Goal: Transaction & Acquisition: Register for event/course

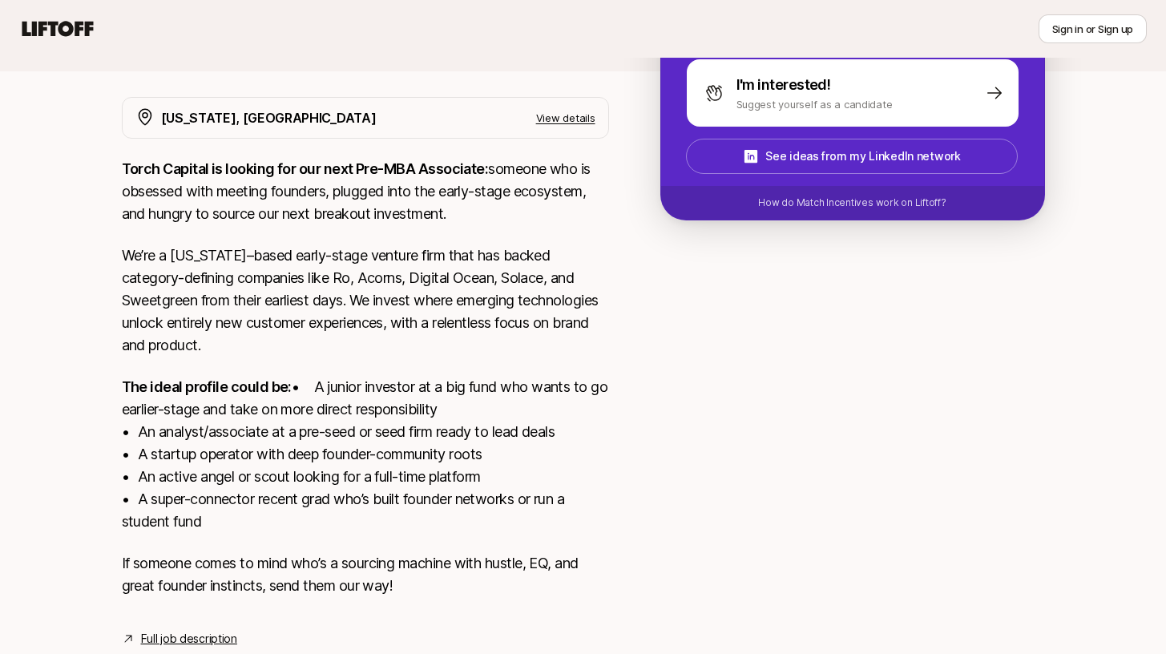
scroll to position [340, 0]
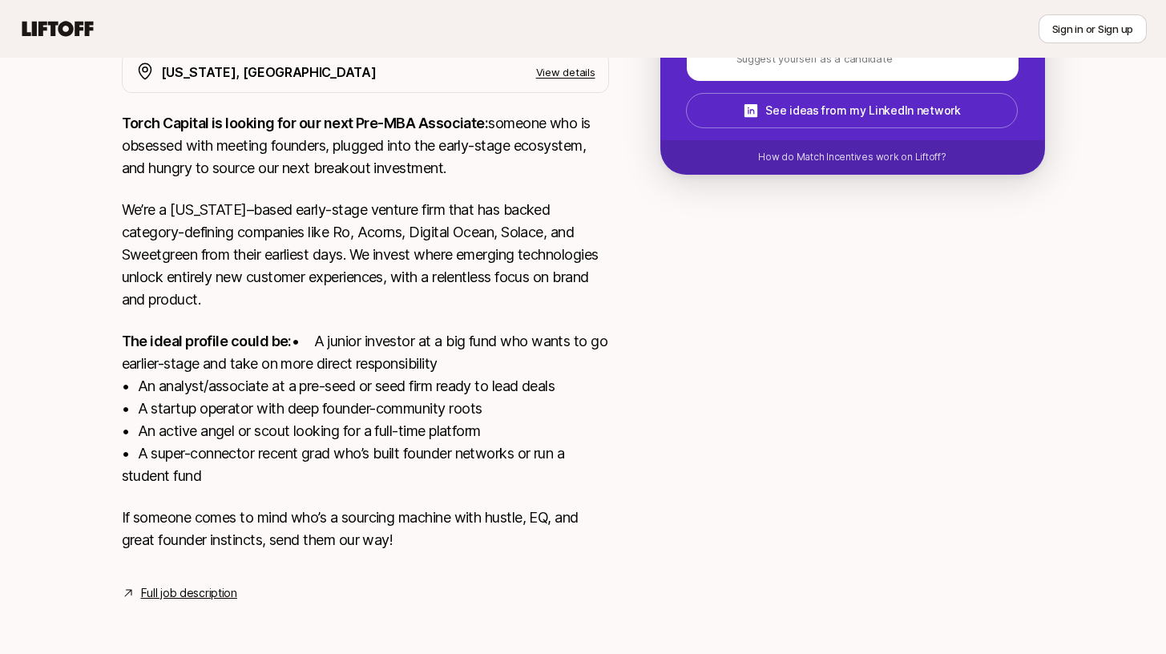
click at [217, 586] on link "Full job description" at bounding box center [189, 593] width 96 height 19
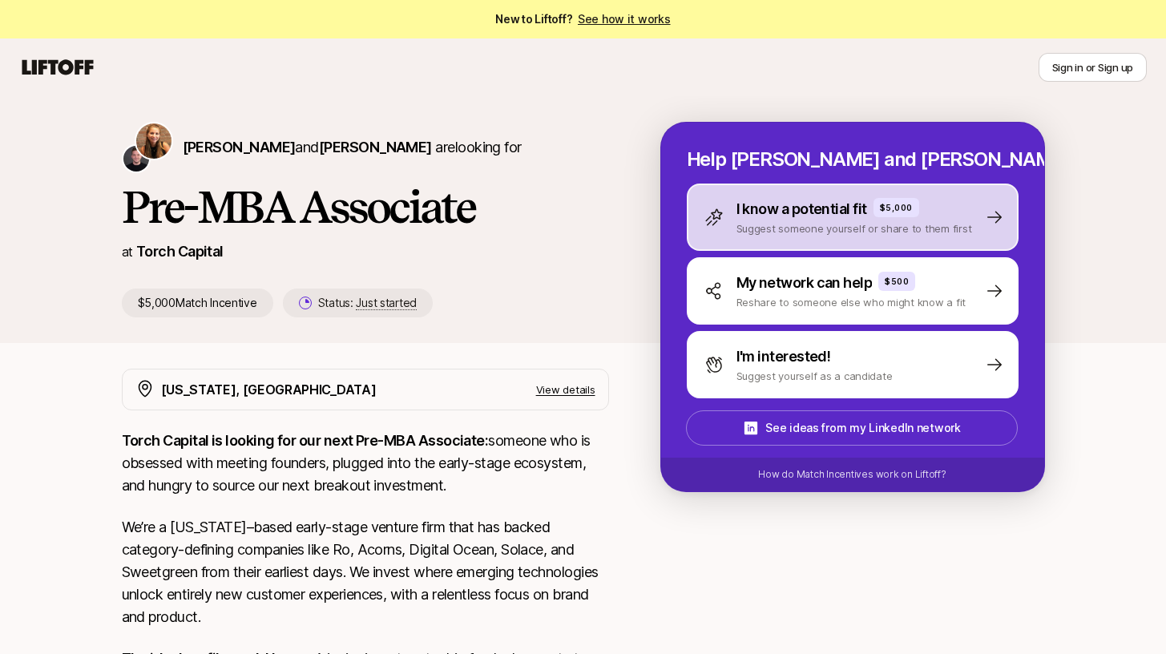
click at [940, 228] on p "Suggest someone yourself or share to them first" at bounding box center [855, 228] width 236 height 16
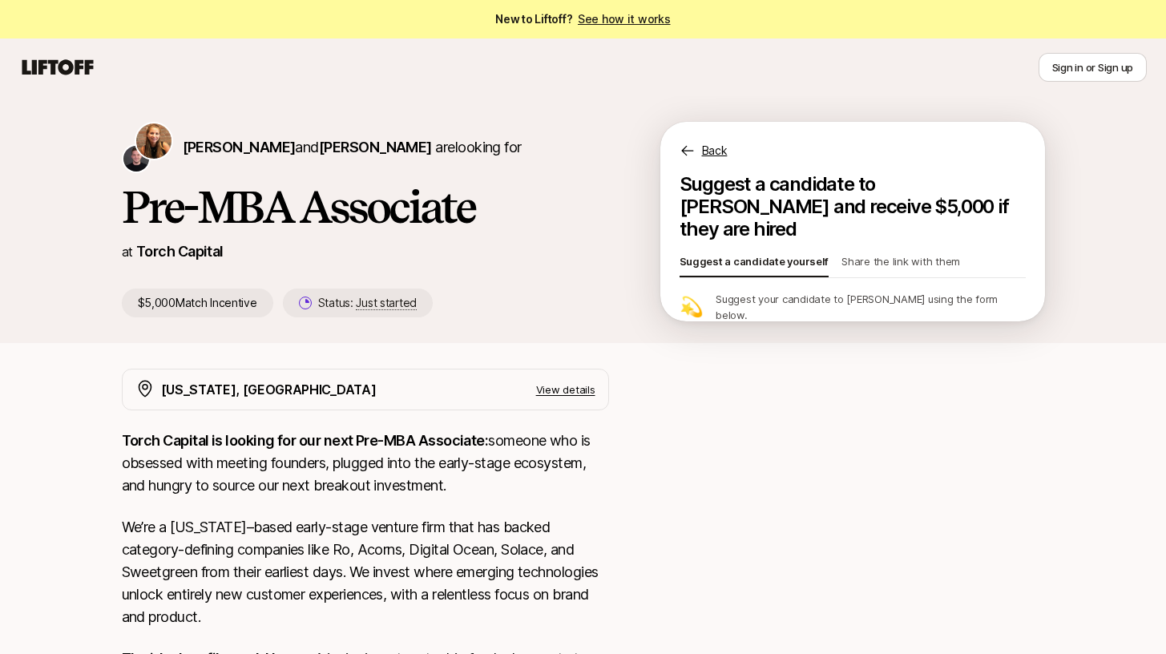
type textarea "x"
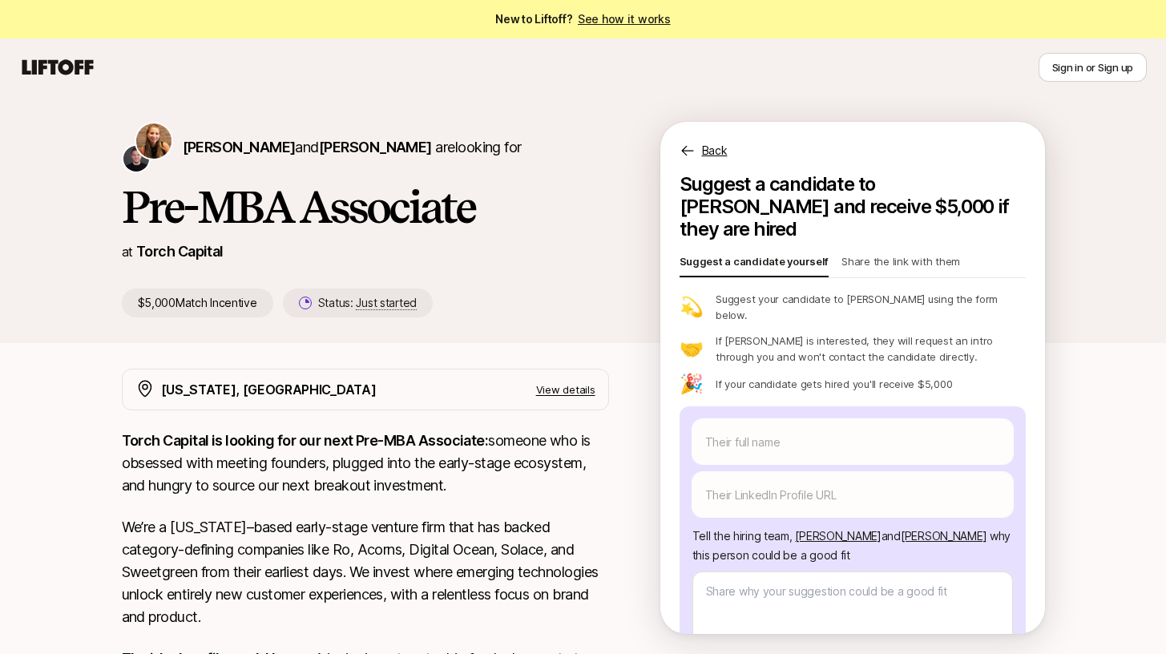
click at [862, 253] on p "Share the link with them" at bounding box center [901, 264] width 119 height 22
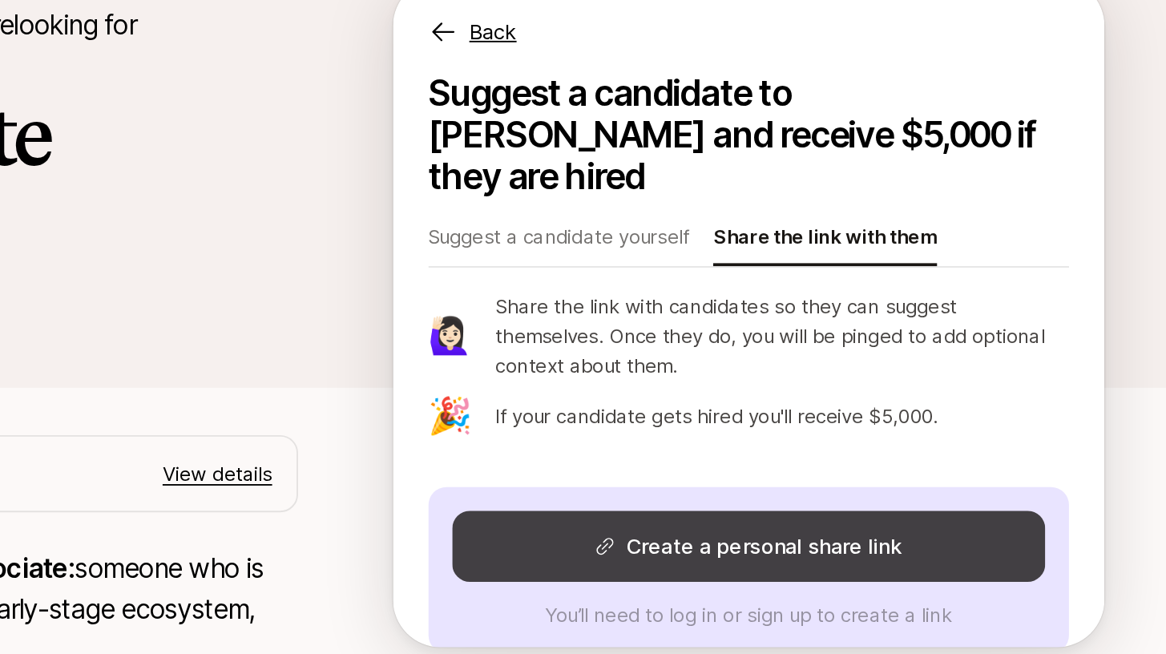
click at [897, 410] on button "Create a personal share link" at bounding box center [853, 429] width 321 height 38
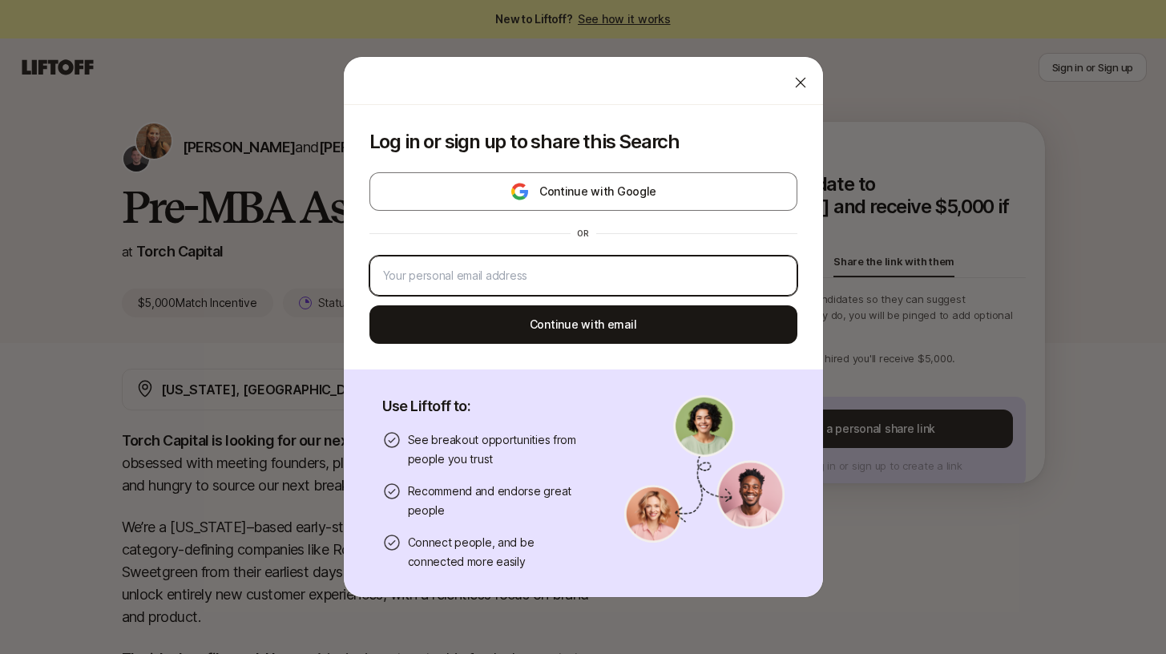
click at [644, 269] on input "email" at bounding box center [583, 275] width 401 height 19
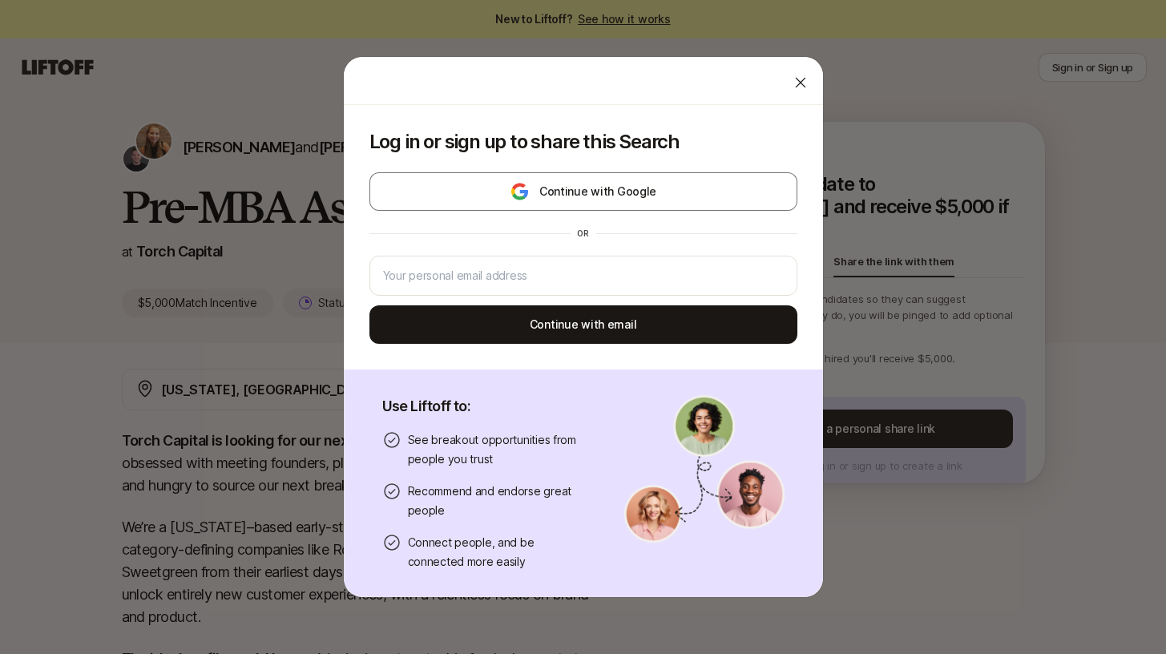
click at [799, 75] on icon at bounding box center [801, 83] width 16 height 16
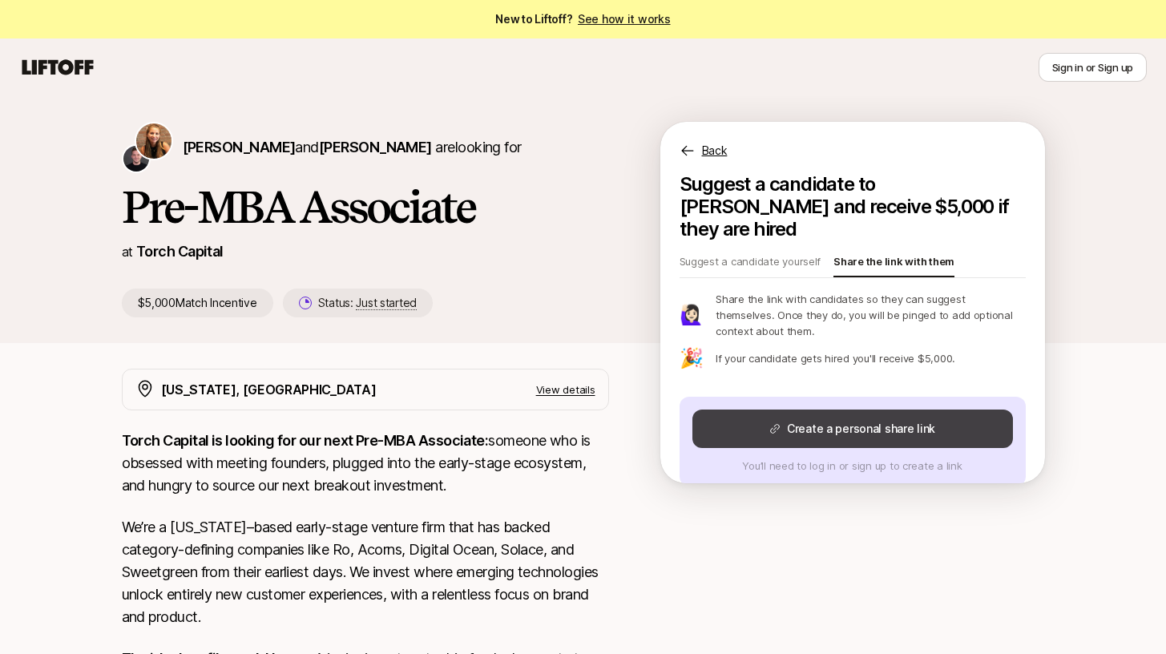
click at [879, 412] on button "Create a personal share link" at bounding box center [853, 429] width 321 height 38
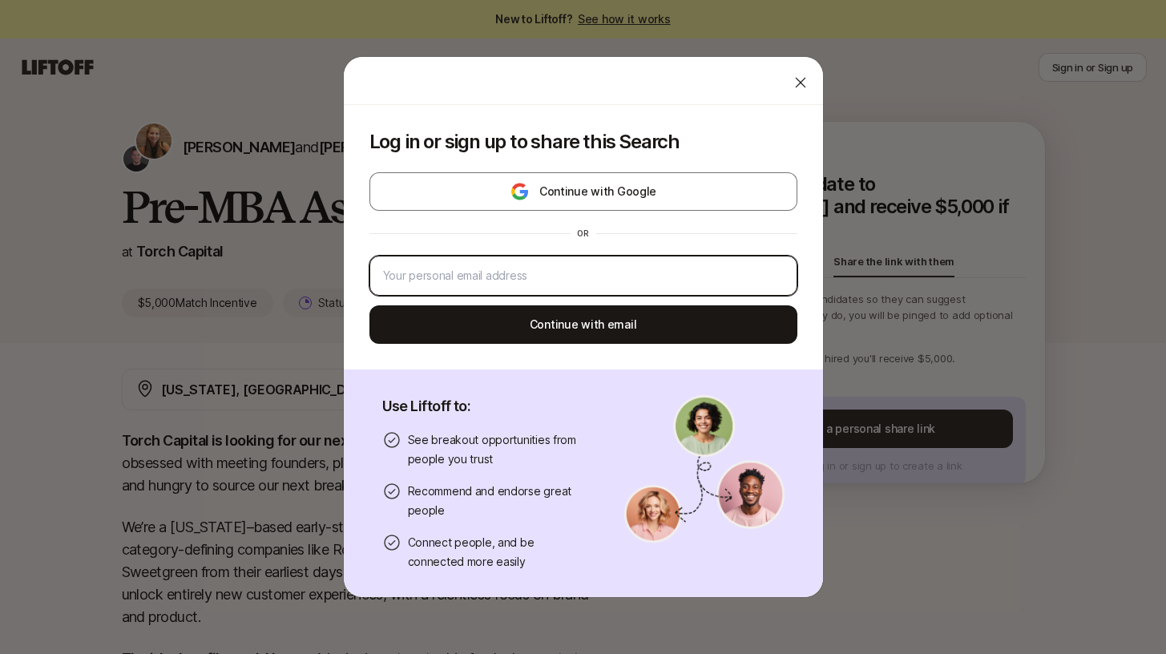
click at [524, 280] on input "email" at bounding box center [583, 275] width 401 height 19
paste input "jacksonklehner@gmail.com"
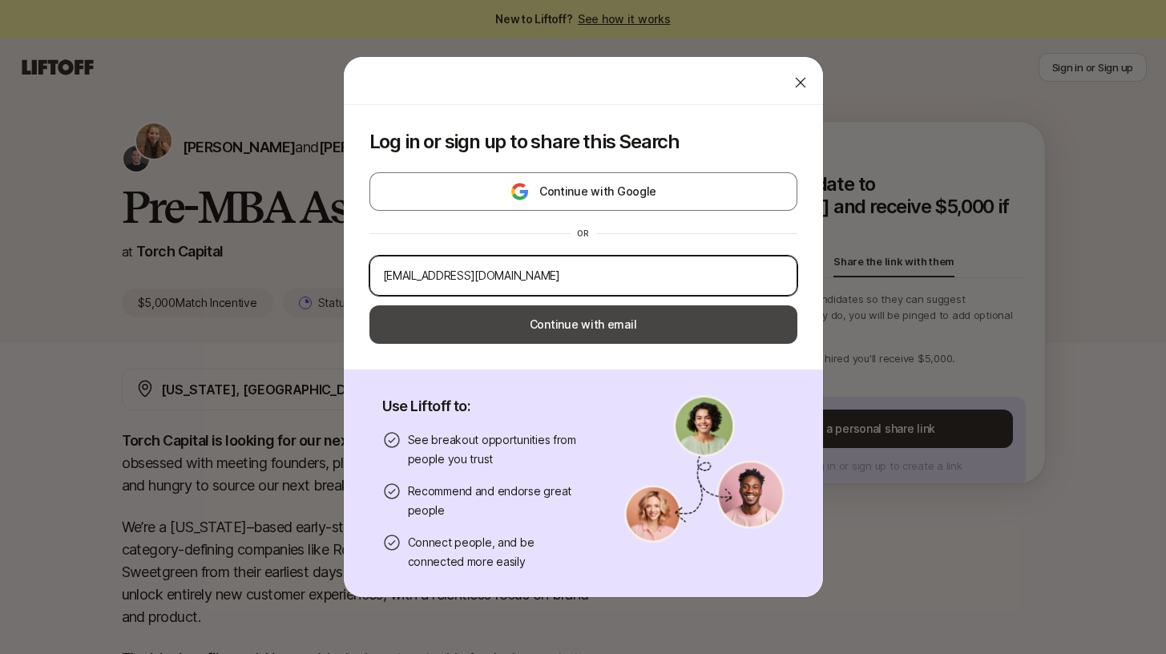
type input "jacksonklehner@gmail.com"
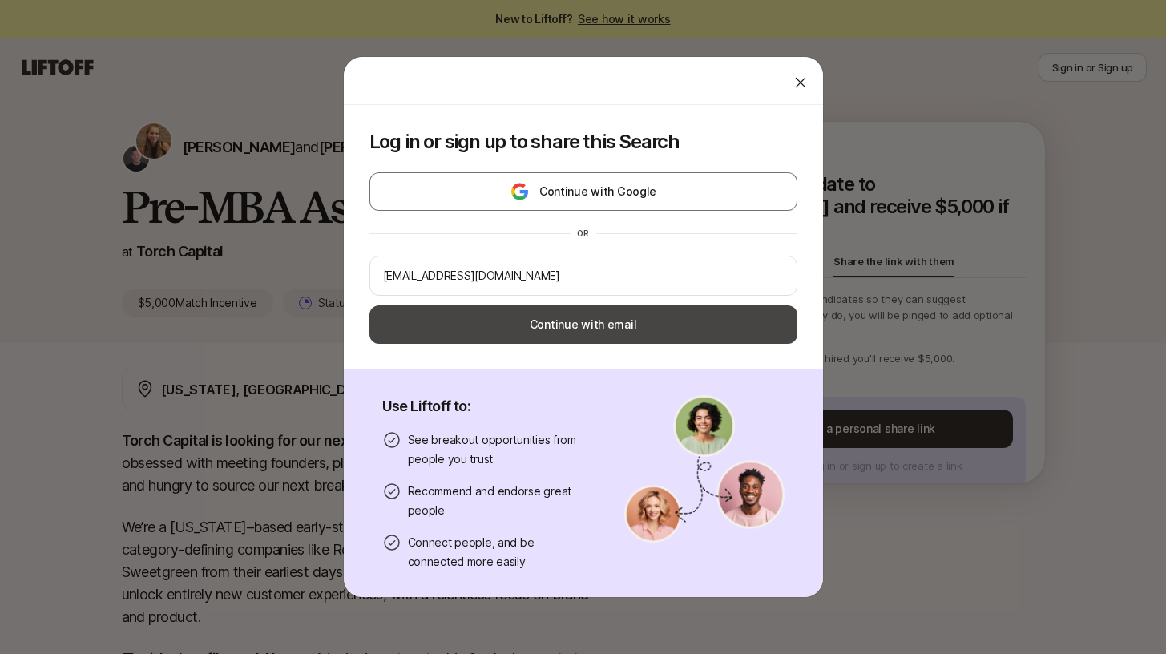
click at [524, 321] on button "Continue with email" at bounding box center [584, 324] width 428 height 38
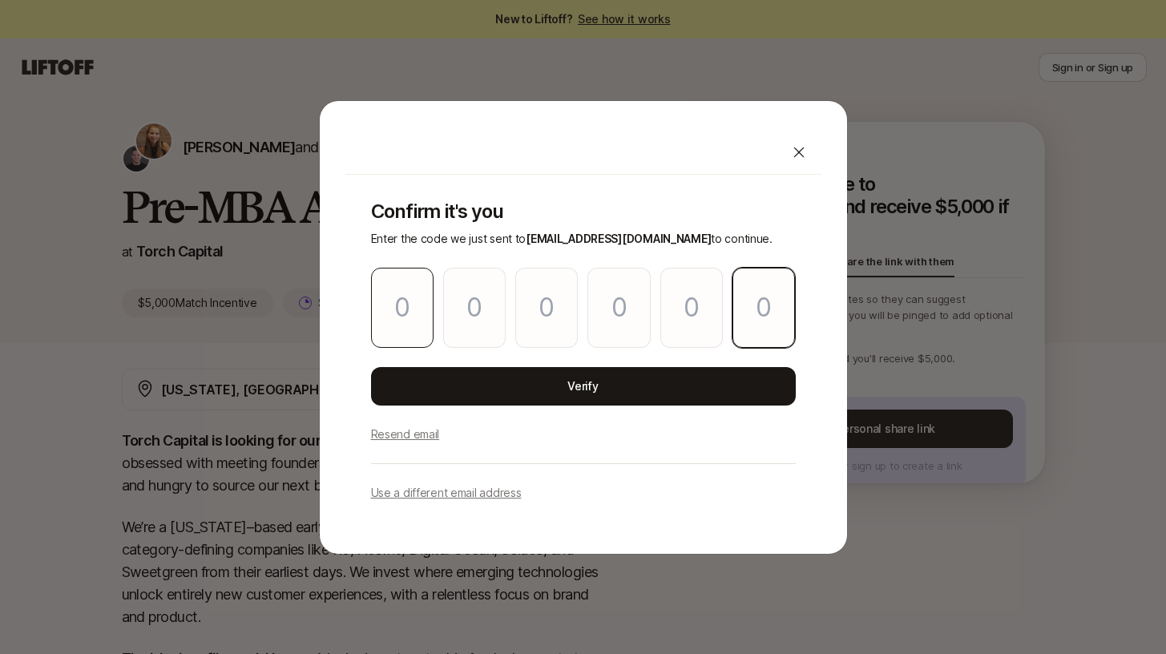
paste input "0"
type input "3"
type input "7"
type input "3"
type input "0"
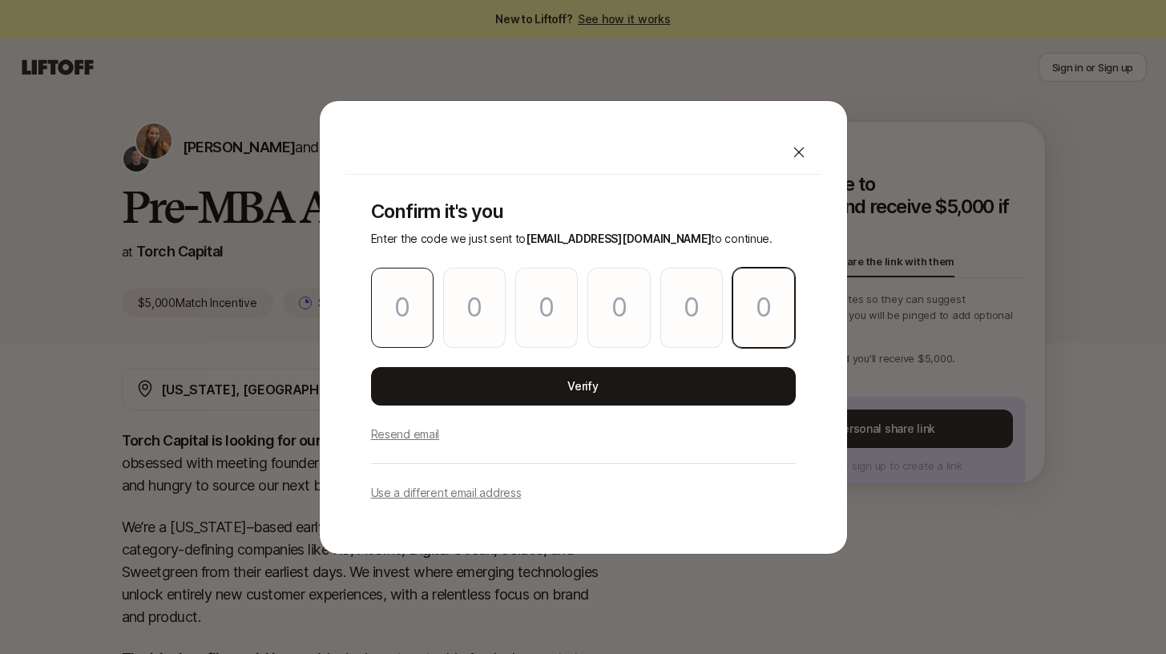
type input "4"
type input "0"
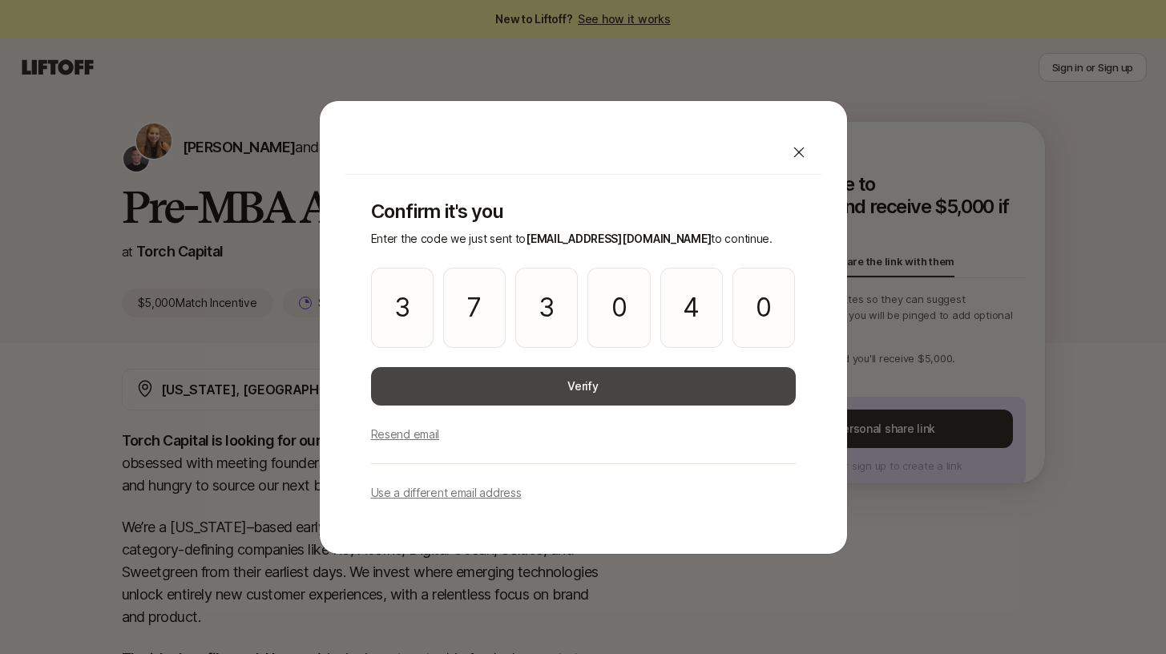
click at [492, 377] on button "Verify" at bounding box center [583, 386] width 425 height 38
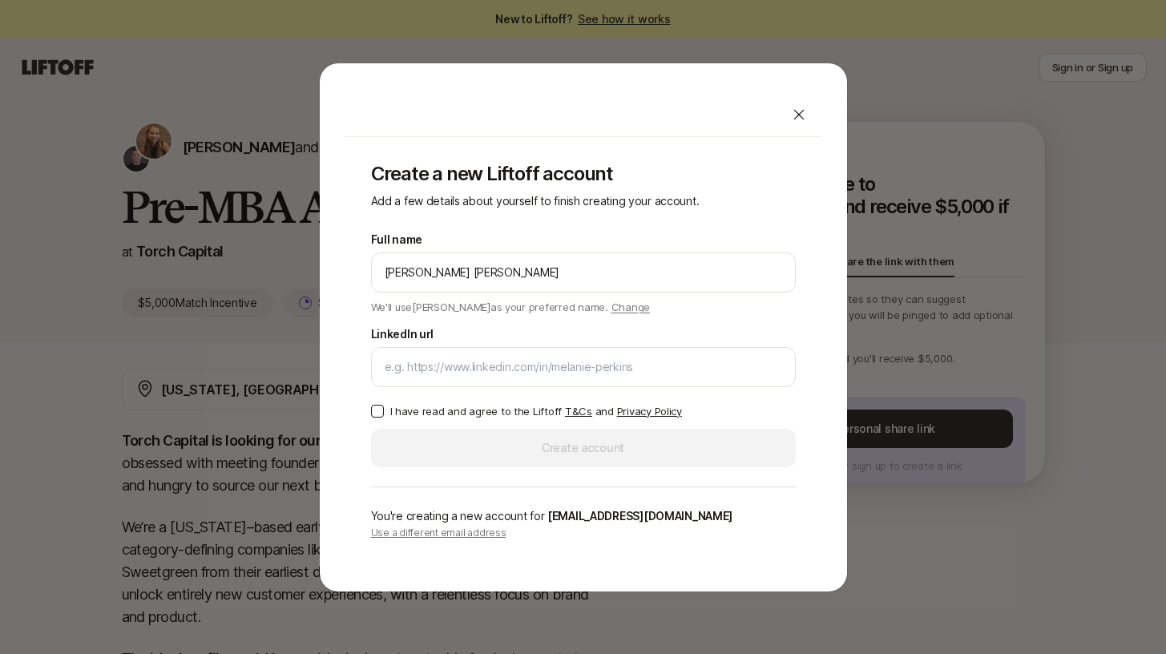
type input "Jackson Lehner"
drag, startPoint x: 491, startPoint y: 283, endPoint x: 390, endPoint y: 263, distance: 103.0
click at [390, 263] on div "Jackson Lehner" at bounding box center [583, 273] width 425 height 40
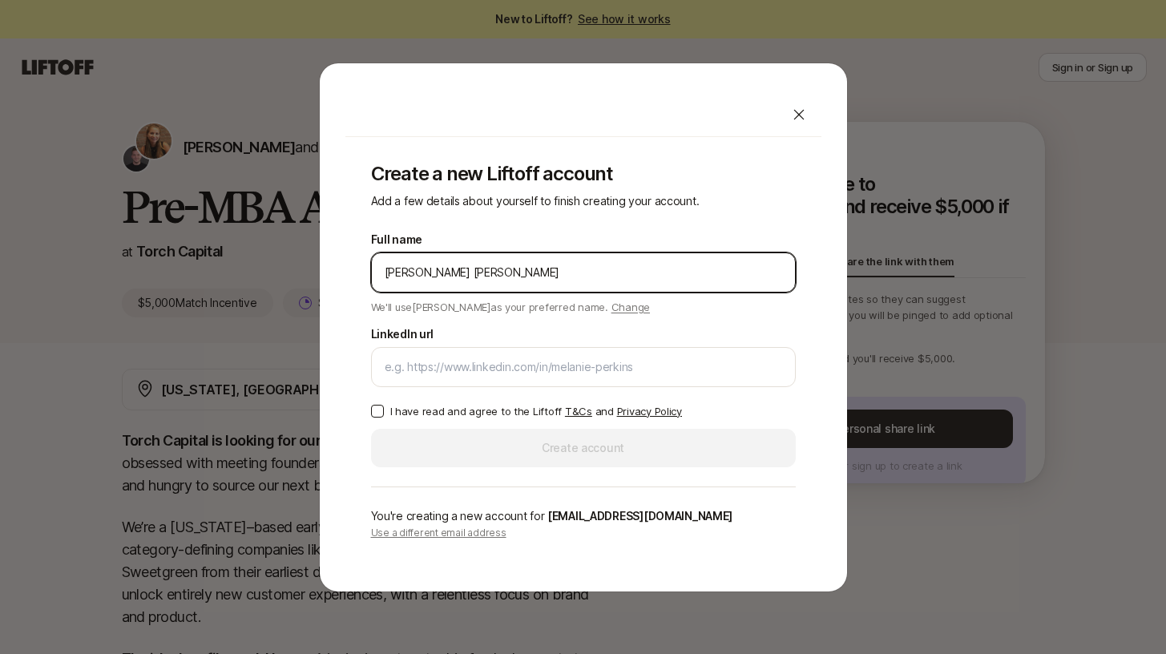
drag, startPoint x: 470, startPoint y: 267, endPoint x: 324, endPoint y: 260, distance: 146.1
click at [324, 260] on div "Create a new Liftoff account Add a few details about yourself to finish creatin…" at bounding box center [583, 328] width 529 height 530
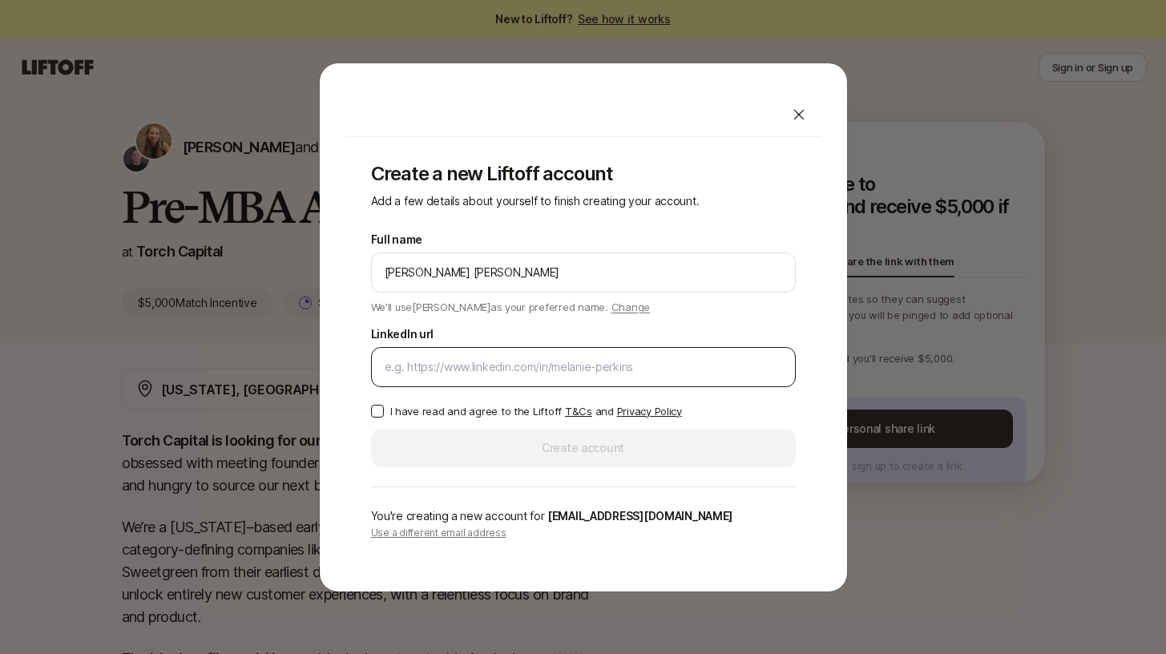
click at [554, 356] on div at bounding box center [583, 367] width 425 height 40
click at [516, 365] on input "LinkedIn url" at bounding box center [584, 367] width 398 height 19
paste input "https://www.linkedin.com/in/jacksonlehner/"
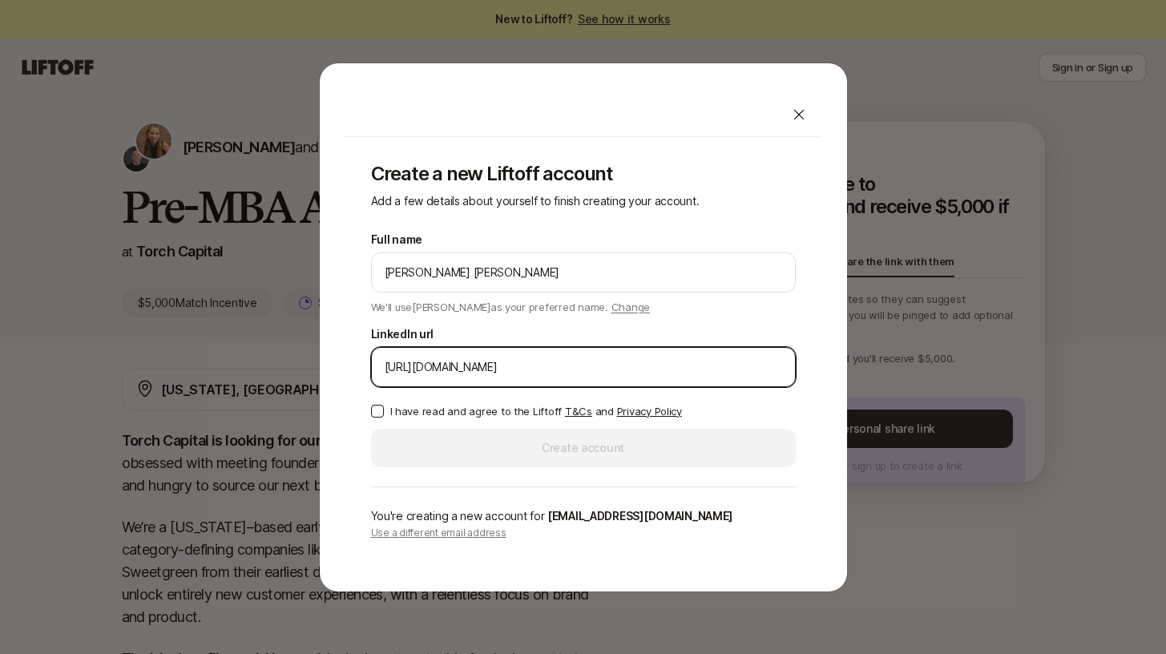
type input "https://www.linkedin.com/in/jacksonlehner/"
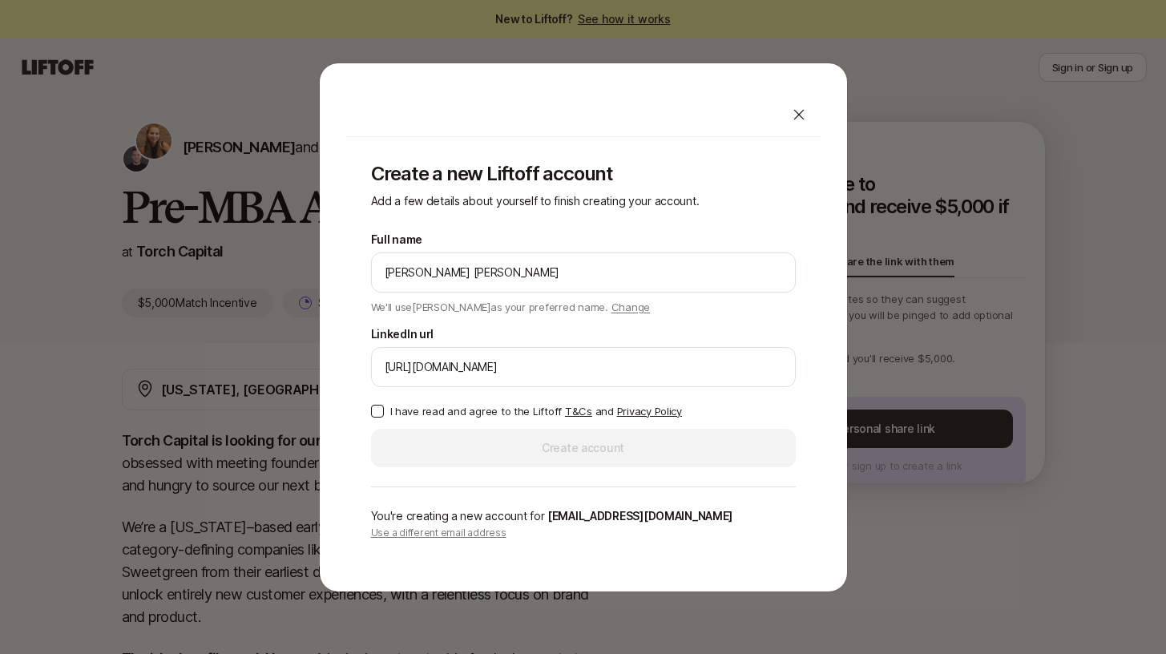
click at [373, 411] on button "I have read and agree to the Liftoff T&Cs and Privacy Policy" at bounding box center [377, 411] width 13 height 13
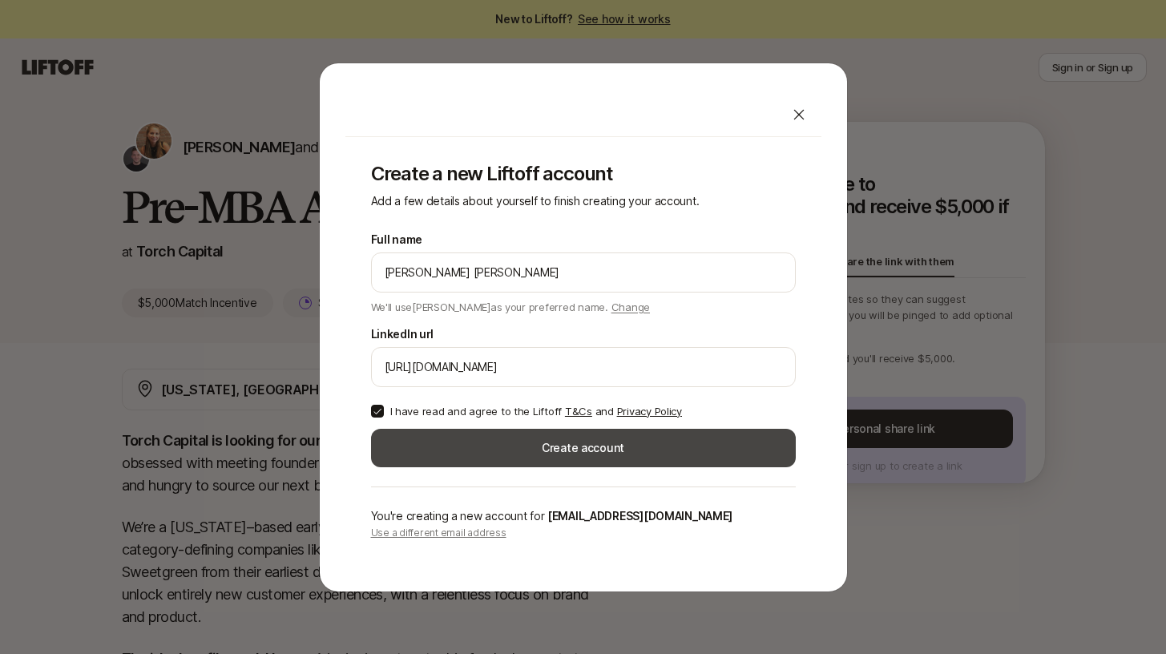
click at [470, 443] on button "Create account" at bounding box center [583, 448] width 425 height 38
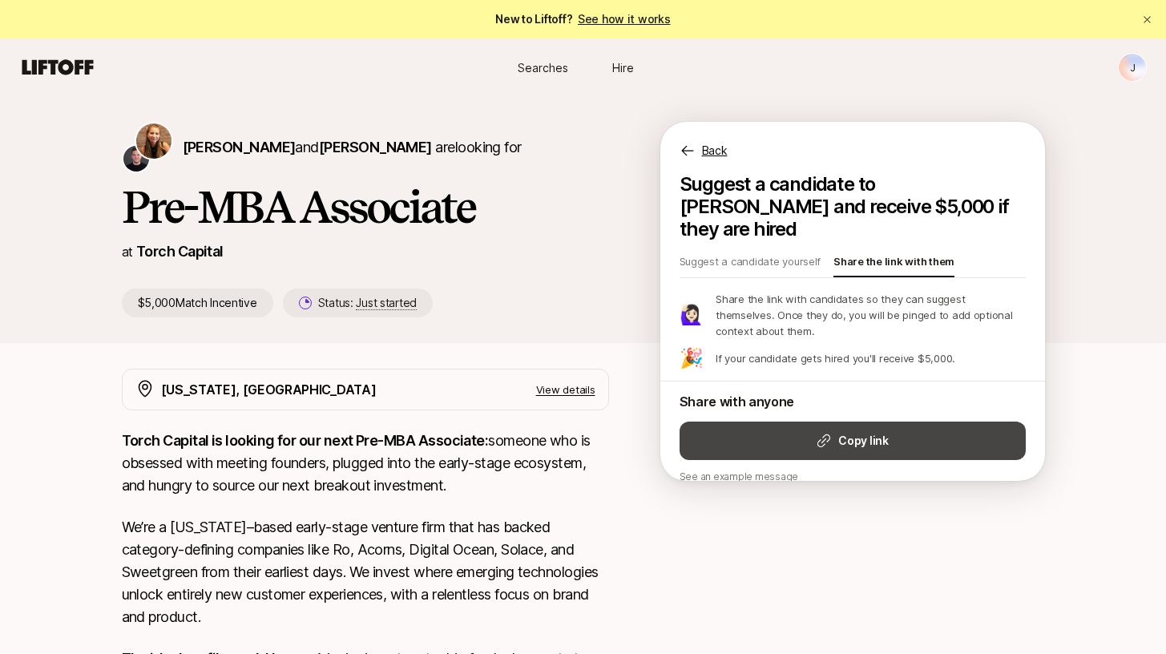
click at [819, 433] on icon at bounding box center [824, 441] width 16 height 16
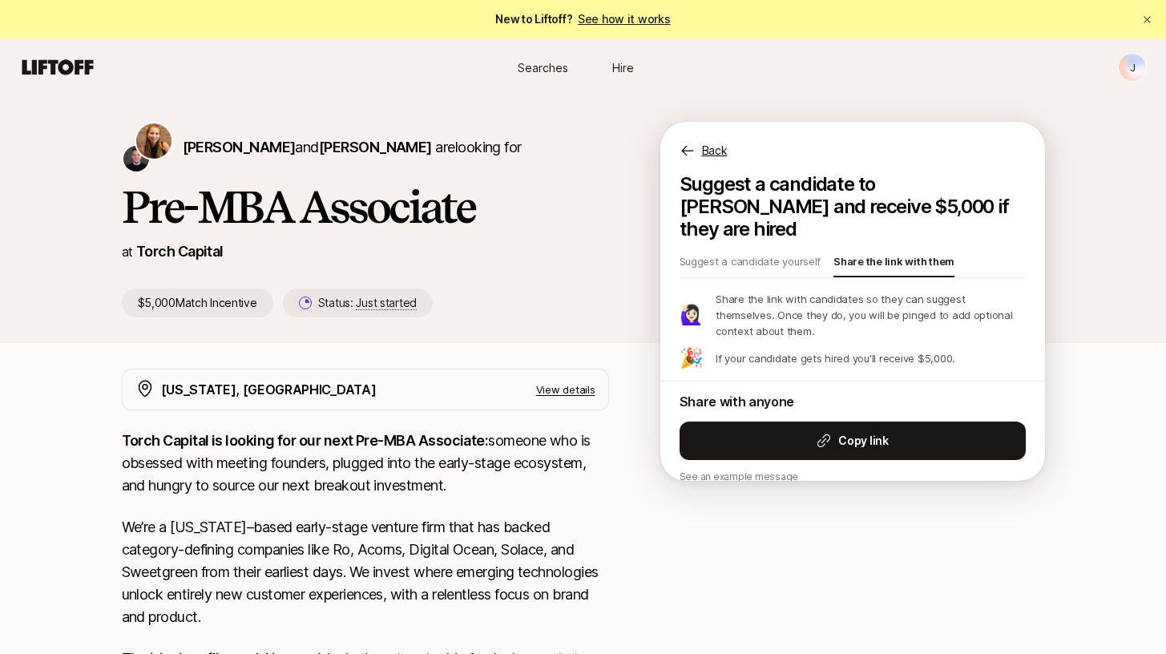
click at [754, 470] on p "See an example message" at bounding box center [853, 477] width 346 height 14
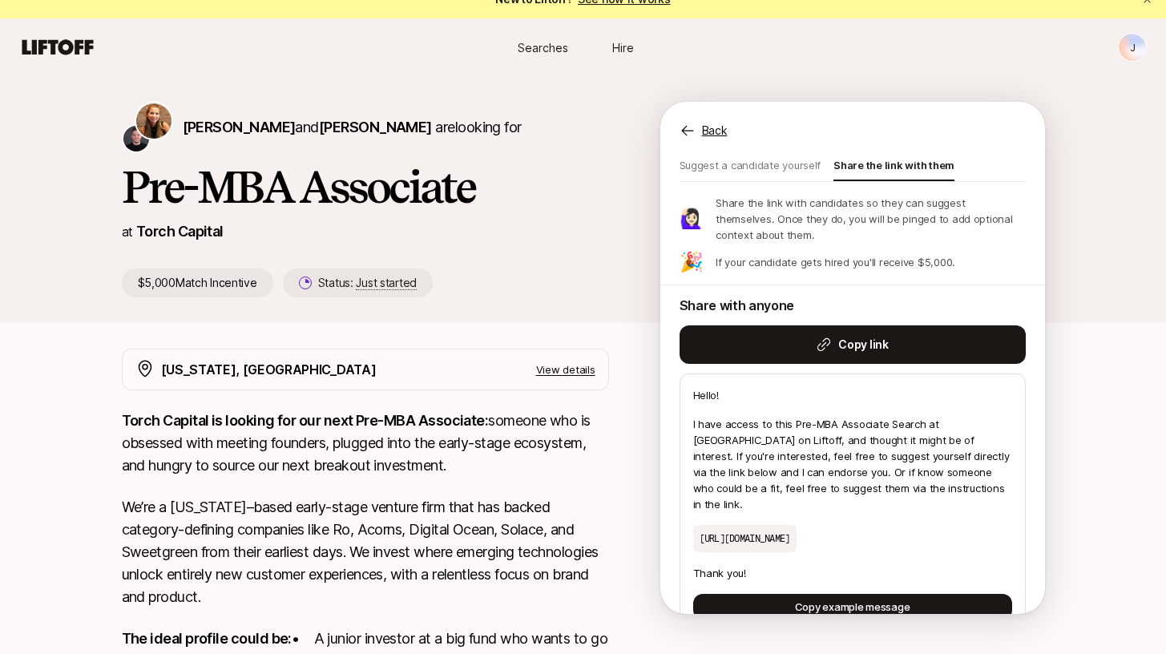
scroll to position [22, 0]
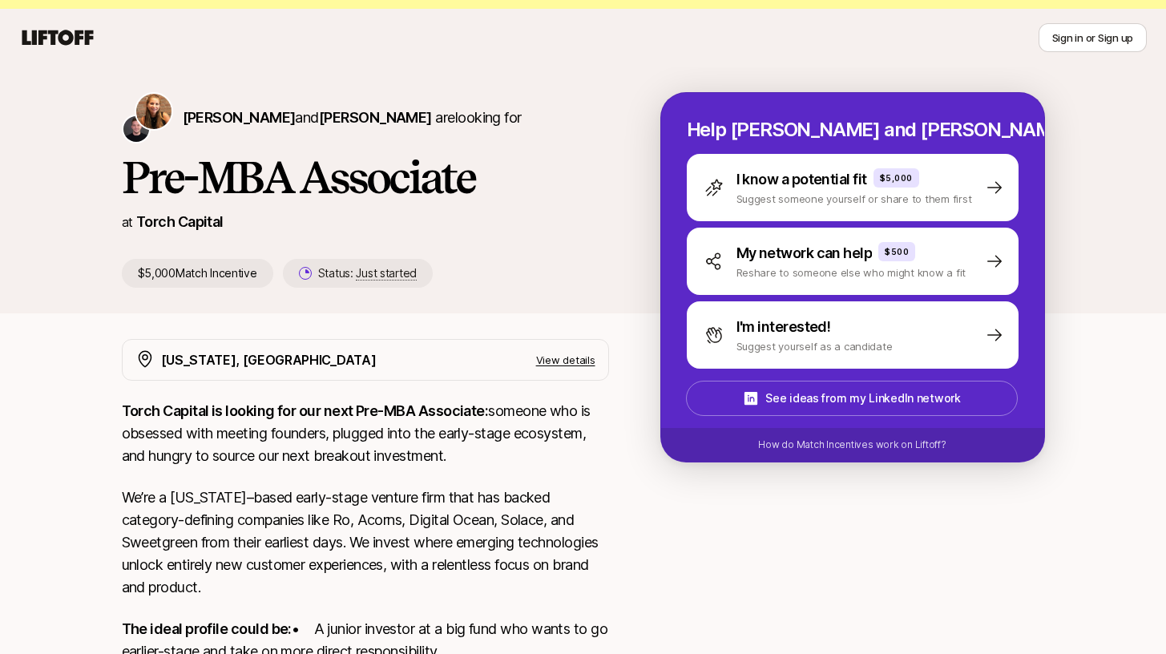
scroll to position [25, 0]
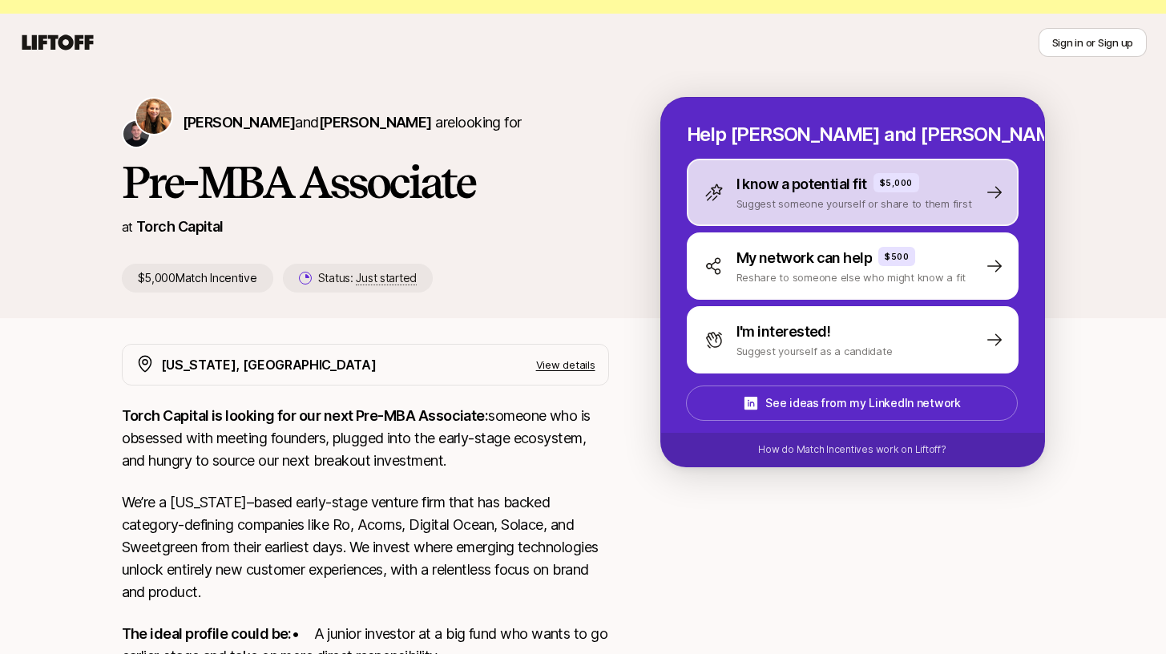
click at [824, 199] on p "Suggest someone yourself or share to them first" at bounding box center [855, 204] width 236 height 16
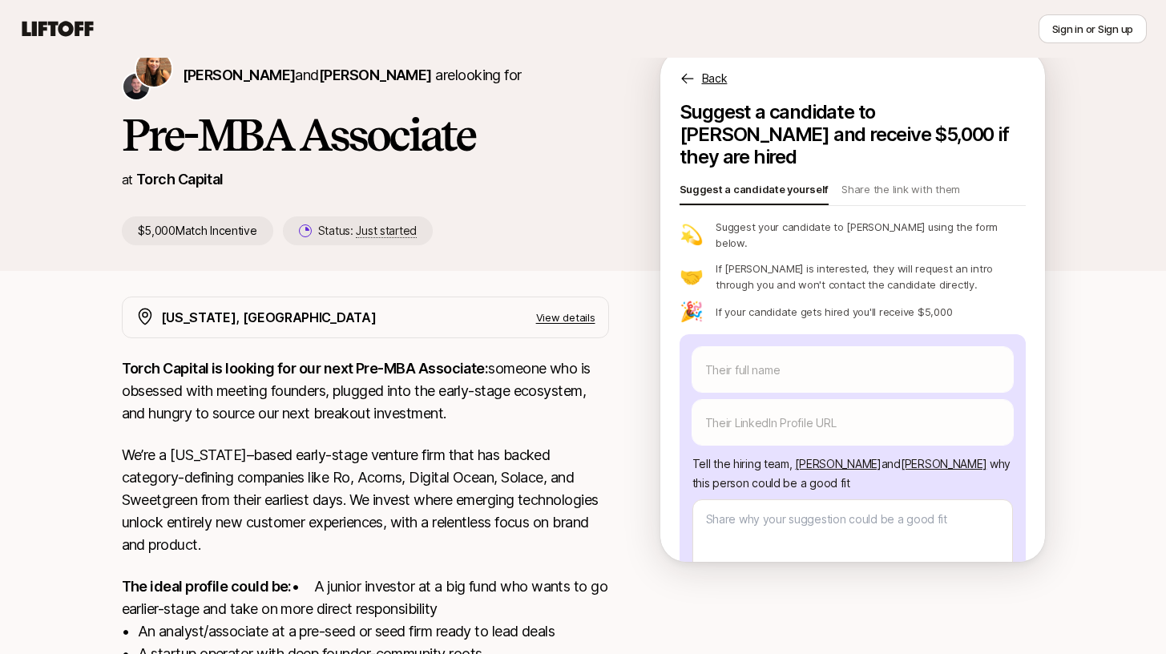
scroll to position [340, 0]
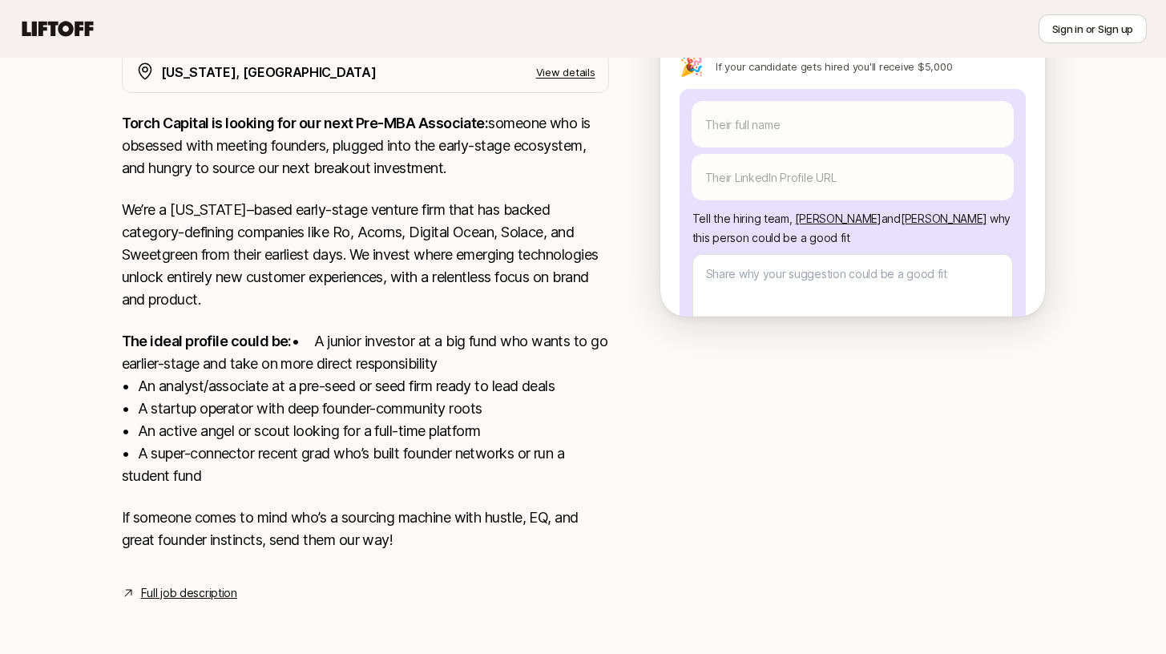
click at [206, 586] on link "Full job description" at bounding box center [189, 593] width 96 height 19
type textarea "x"
